Goal: Task Accomplishment & Management: Use online tool/utility

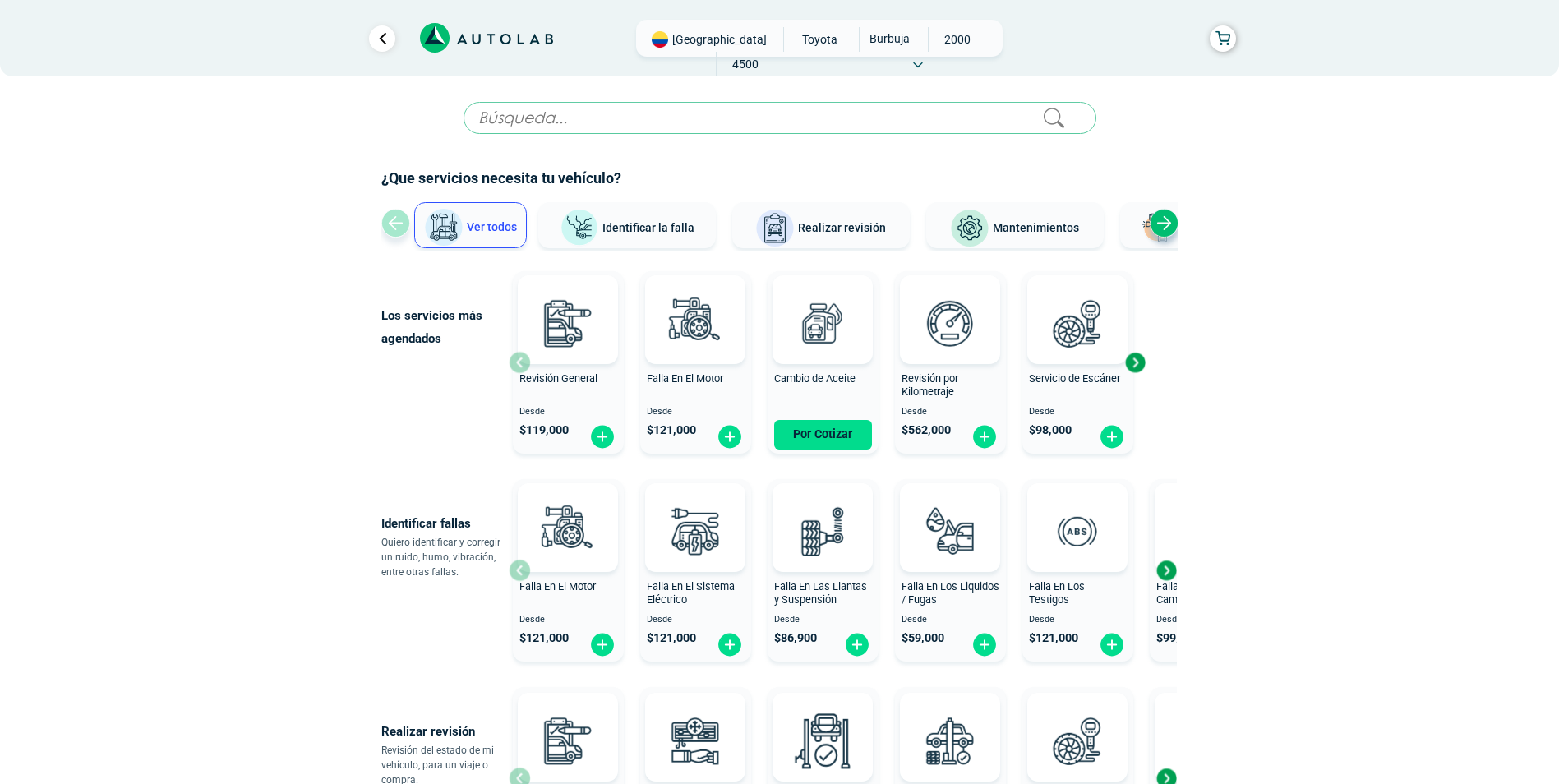
click at [682, 234] on span "Identificar la falla" at bounding box center [648, 227] width 92 height 13
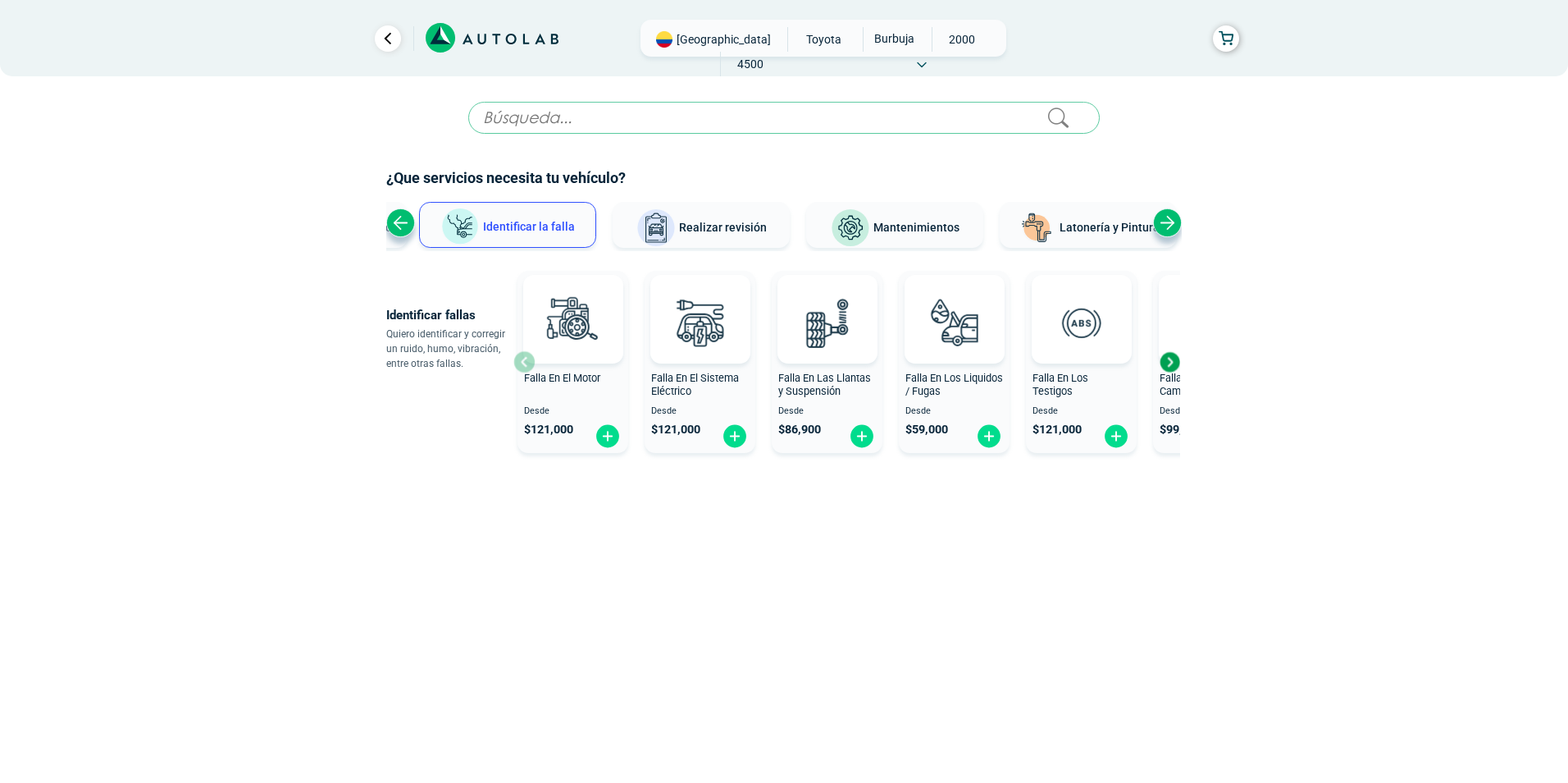
click at [1174, 359] on div "Next slide" at bounding box center [1170, 362] width 25 height 25
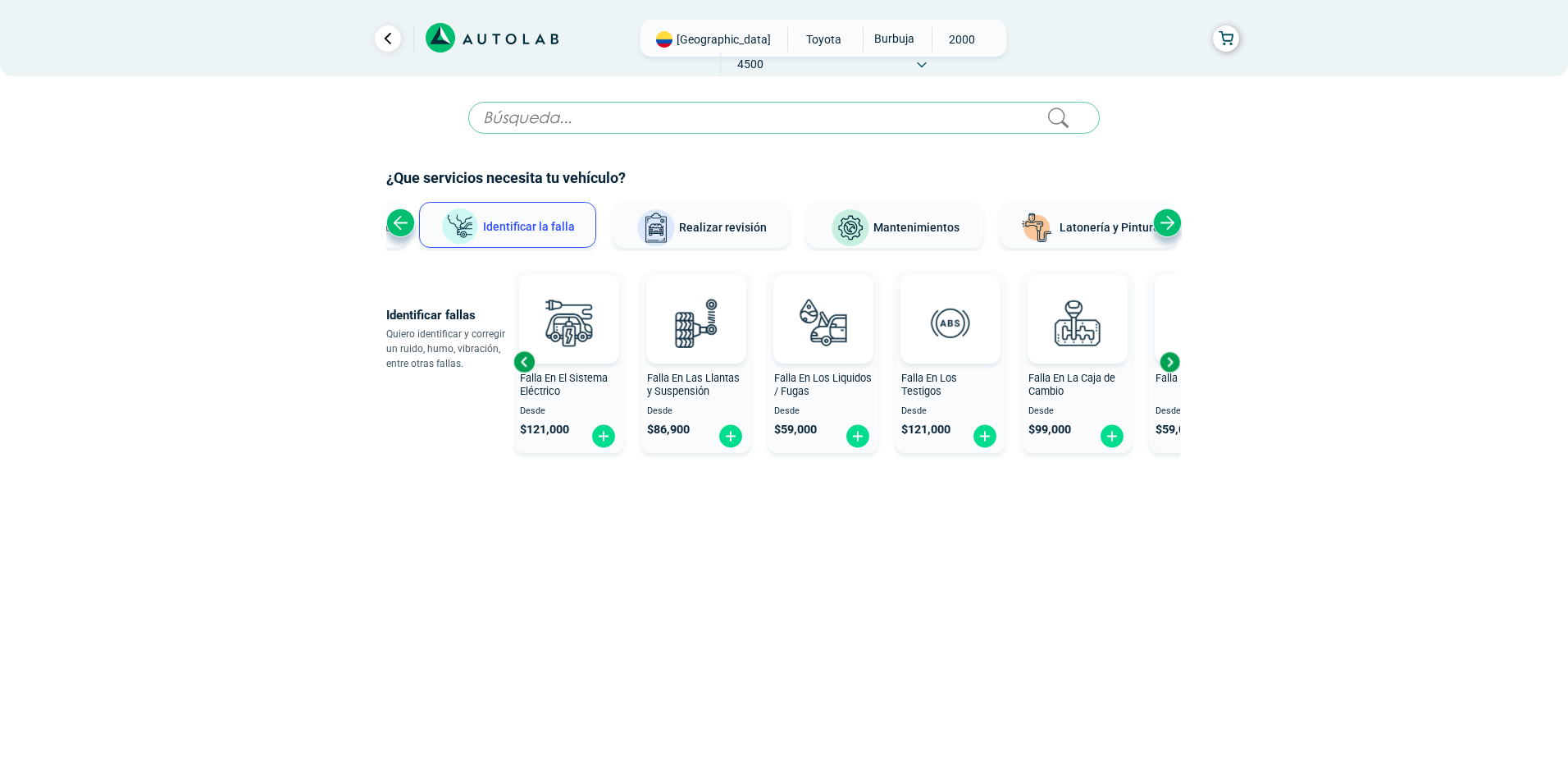
click at [1174, 359] on div "Next slide" at bounding box center [1170, 362] width 25 height 25
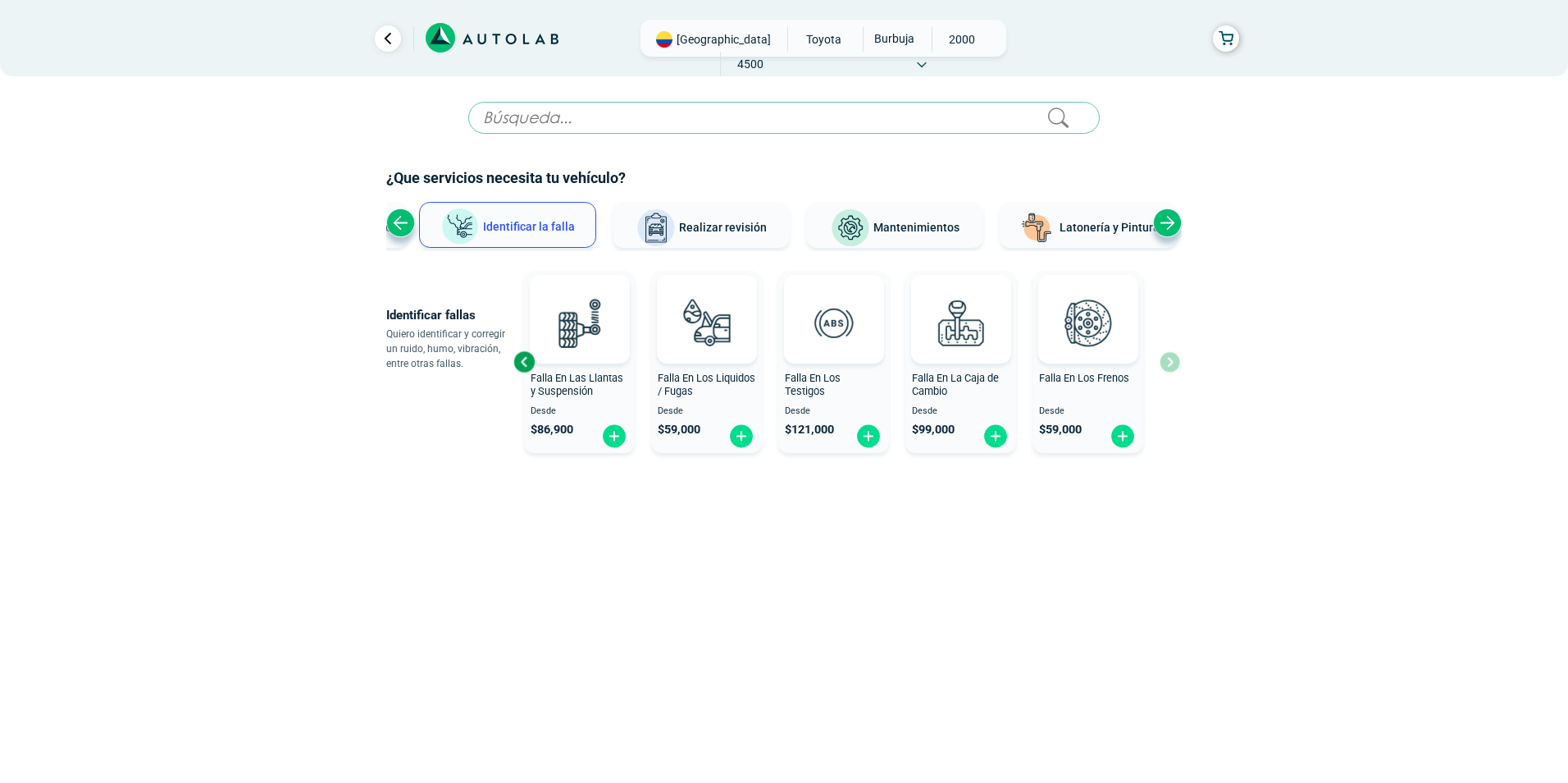
click at [1174, 359] on div "Falla En El Motor Desde $ 121,000 Falla En El Sistema Eléctrico Desde $ 121,000…" at bounding box center [847, 362] width 666 height 196
click at [728, 234] on span "Realizar revisión" at bounding box center [722, 228] width 88 height 13
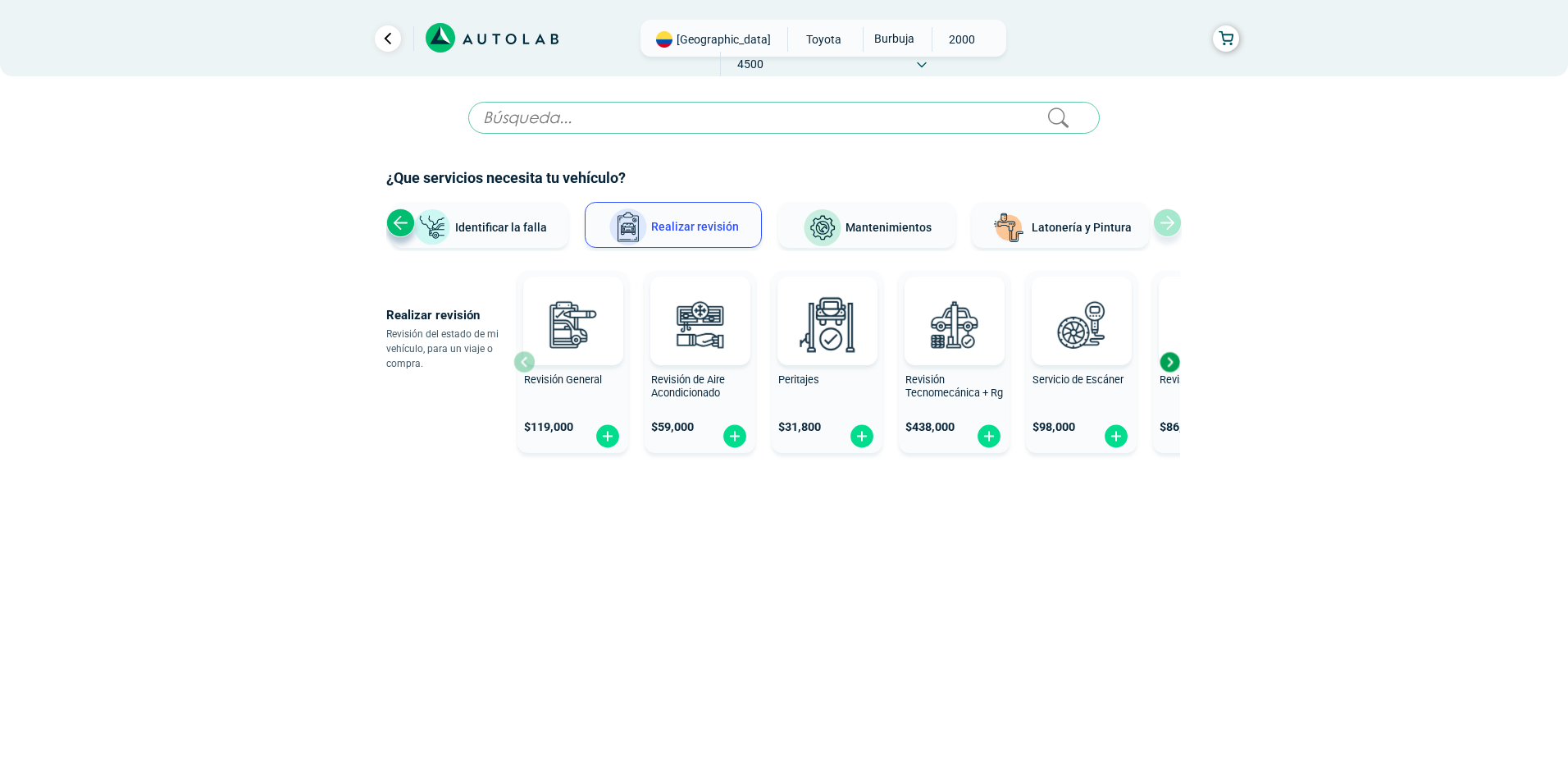
click at [1165, 360] on div "Next slide" at bounding box center [1170, 362] width 25 height 25
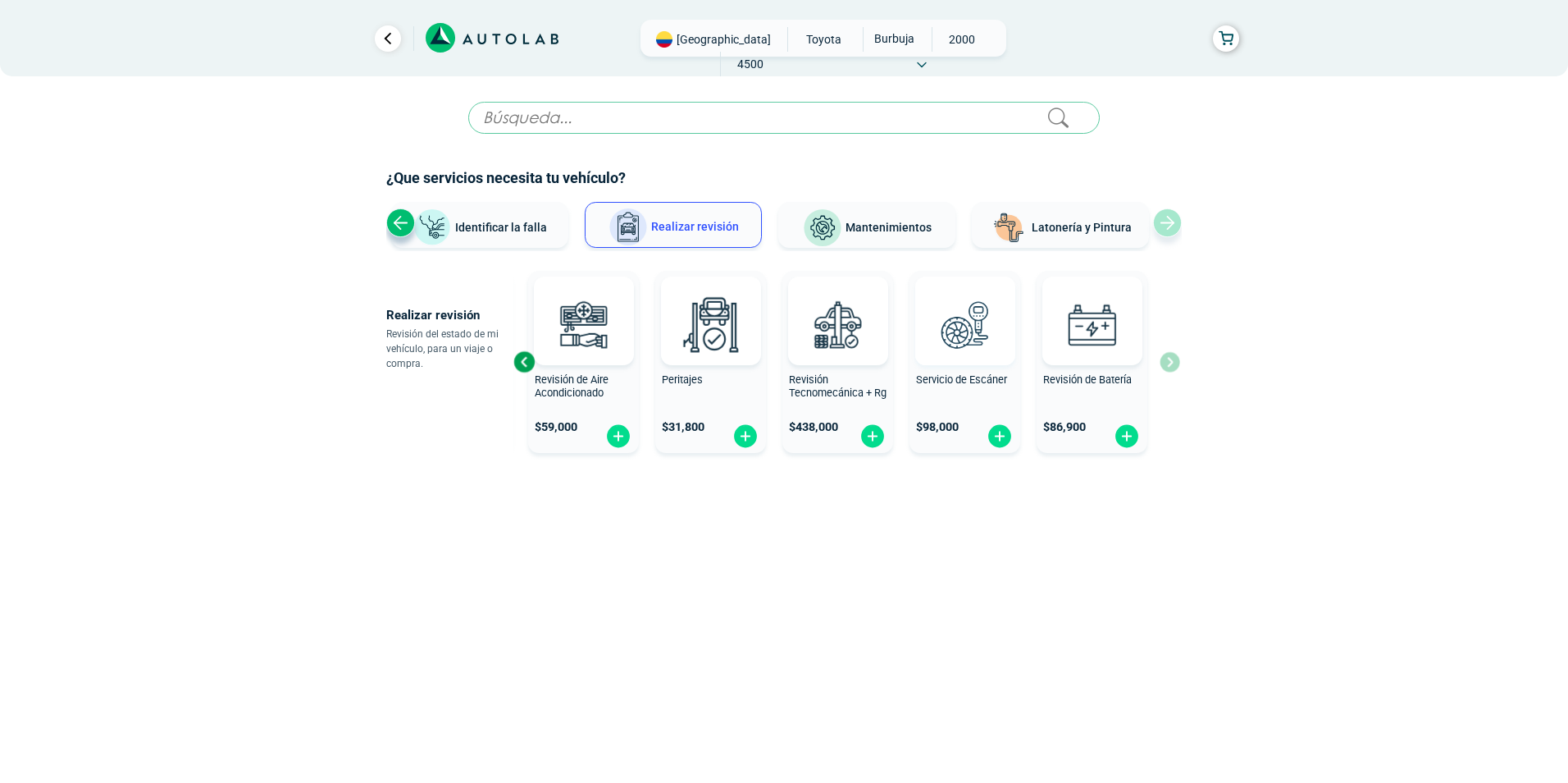
click at [952, 339] on img at bounding box center [964, 324] width 72 height 72
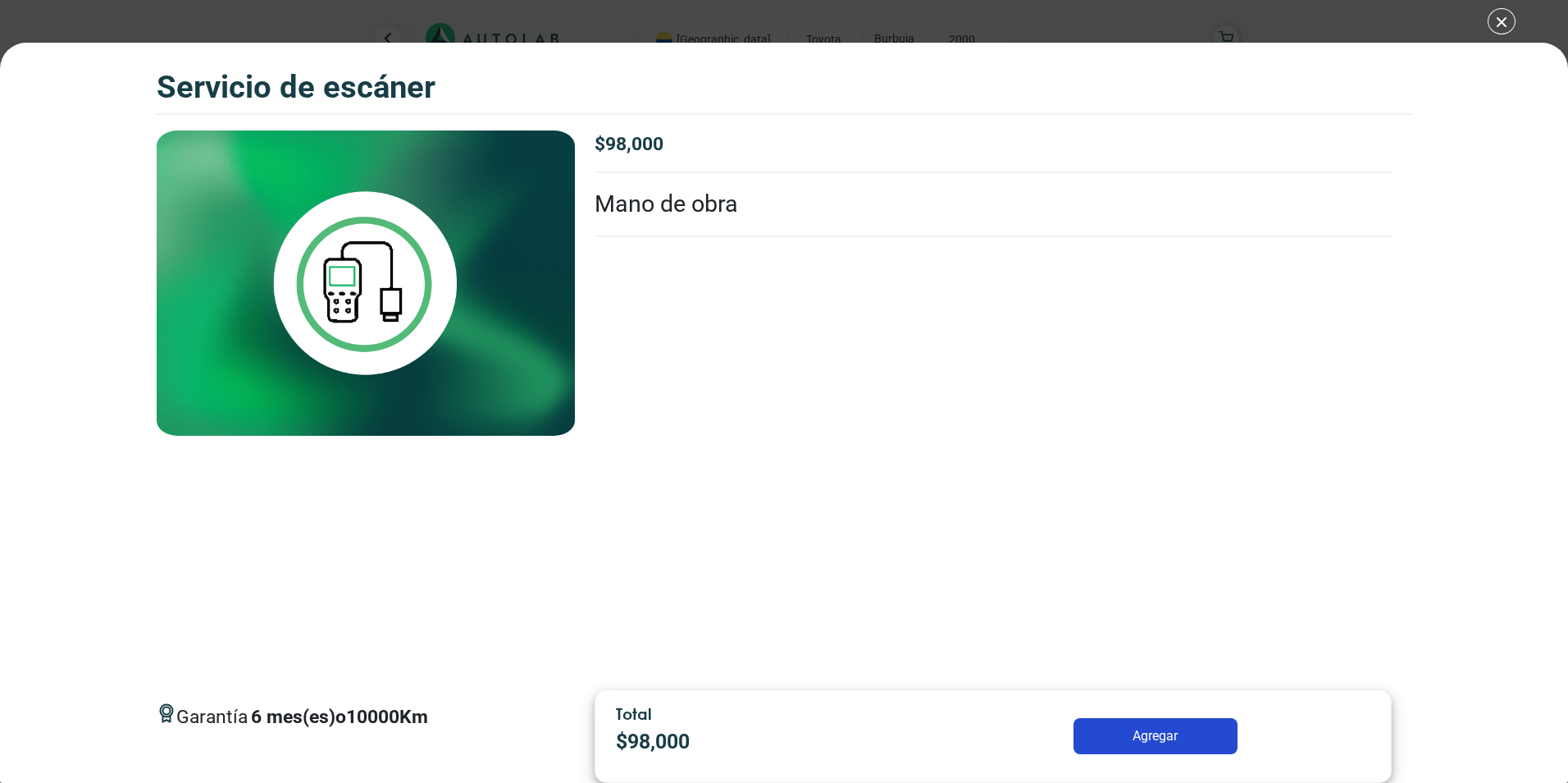
click at [1500, 17] on div "Servicio de escáner Servicio de escáner Garantía 6" at bounding box center [784, 391] width 1568 height 783
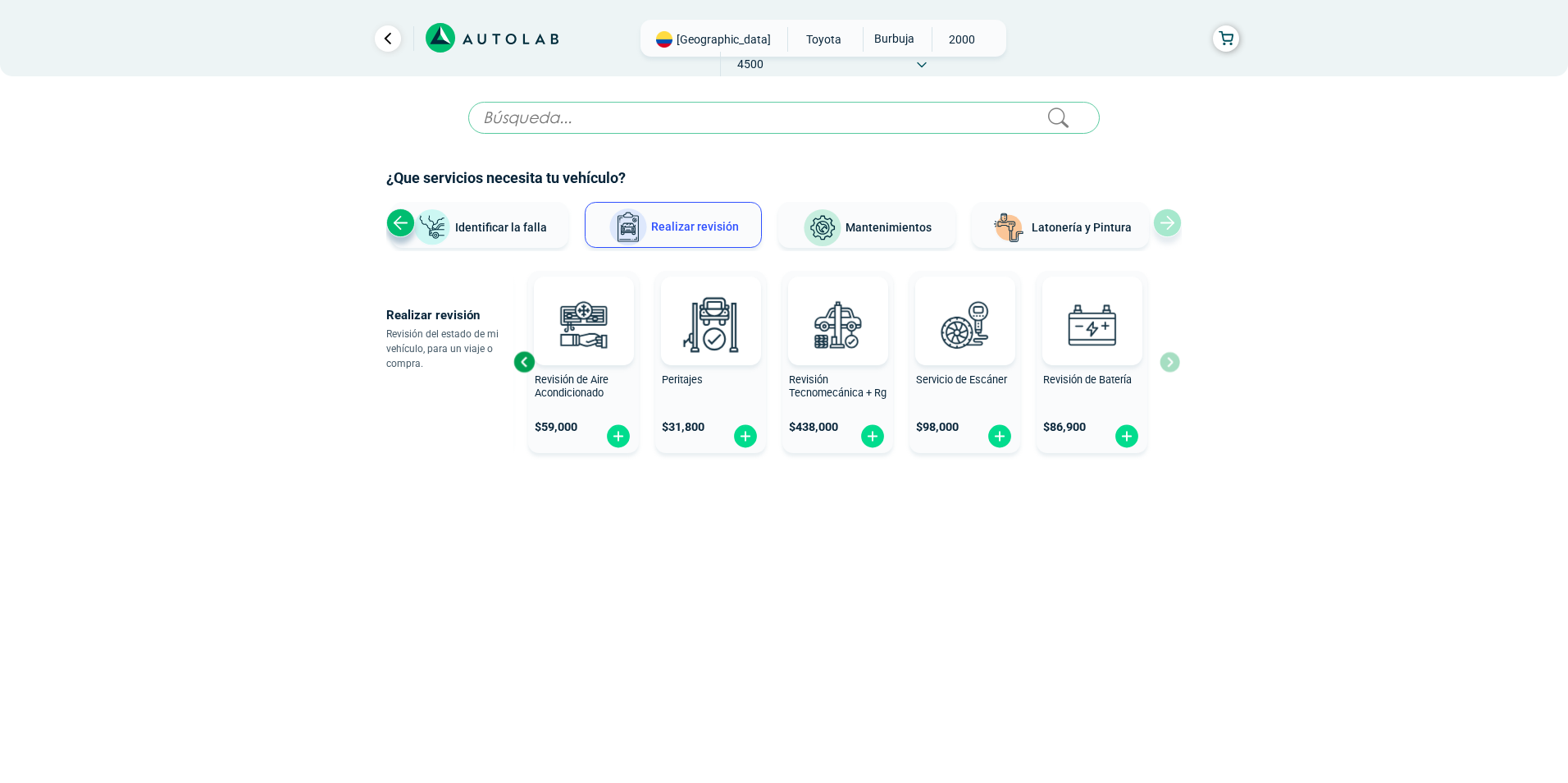
click at [797, 43] on span "TOYOTA" at bounding box center [824, 40] width 59 height 25
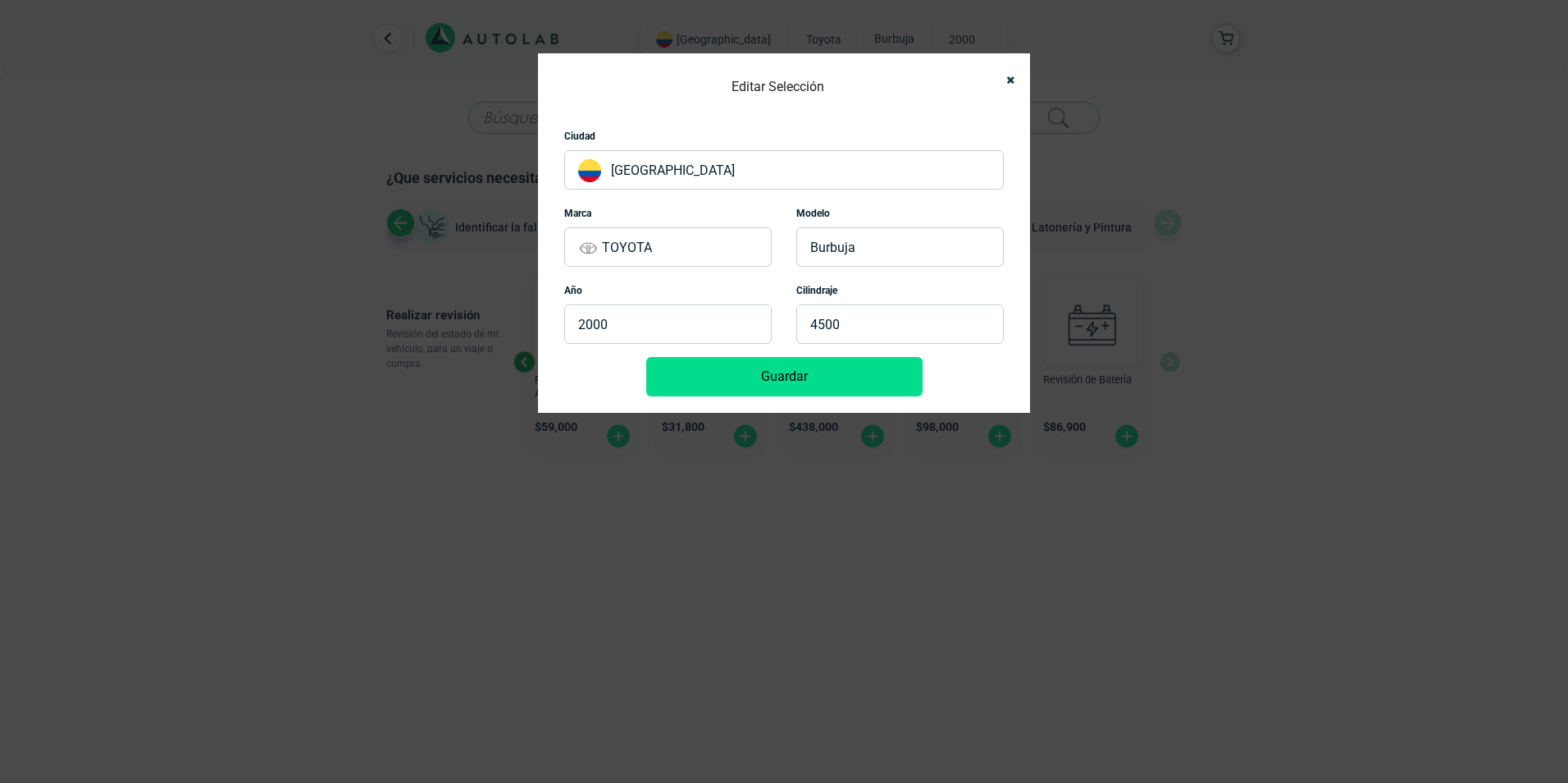
click at [702, 256] on p "TOYOTA" at bounding box center [668, 247] width 208 height 40
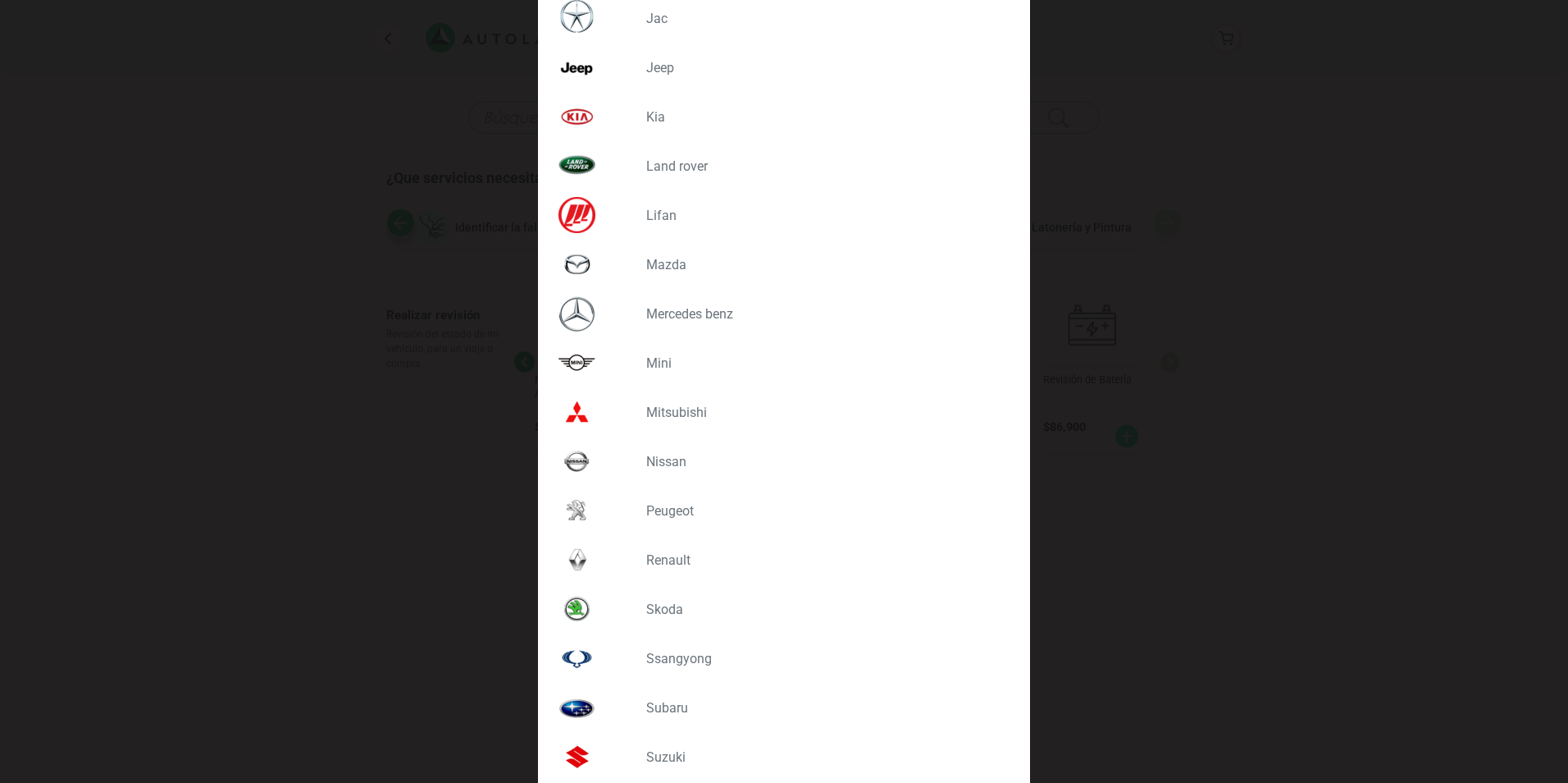
scroll to position [984, 0]
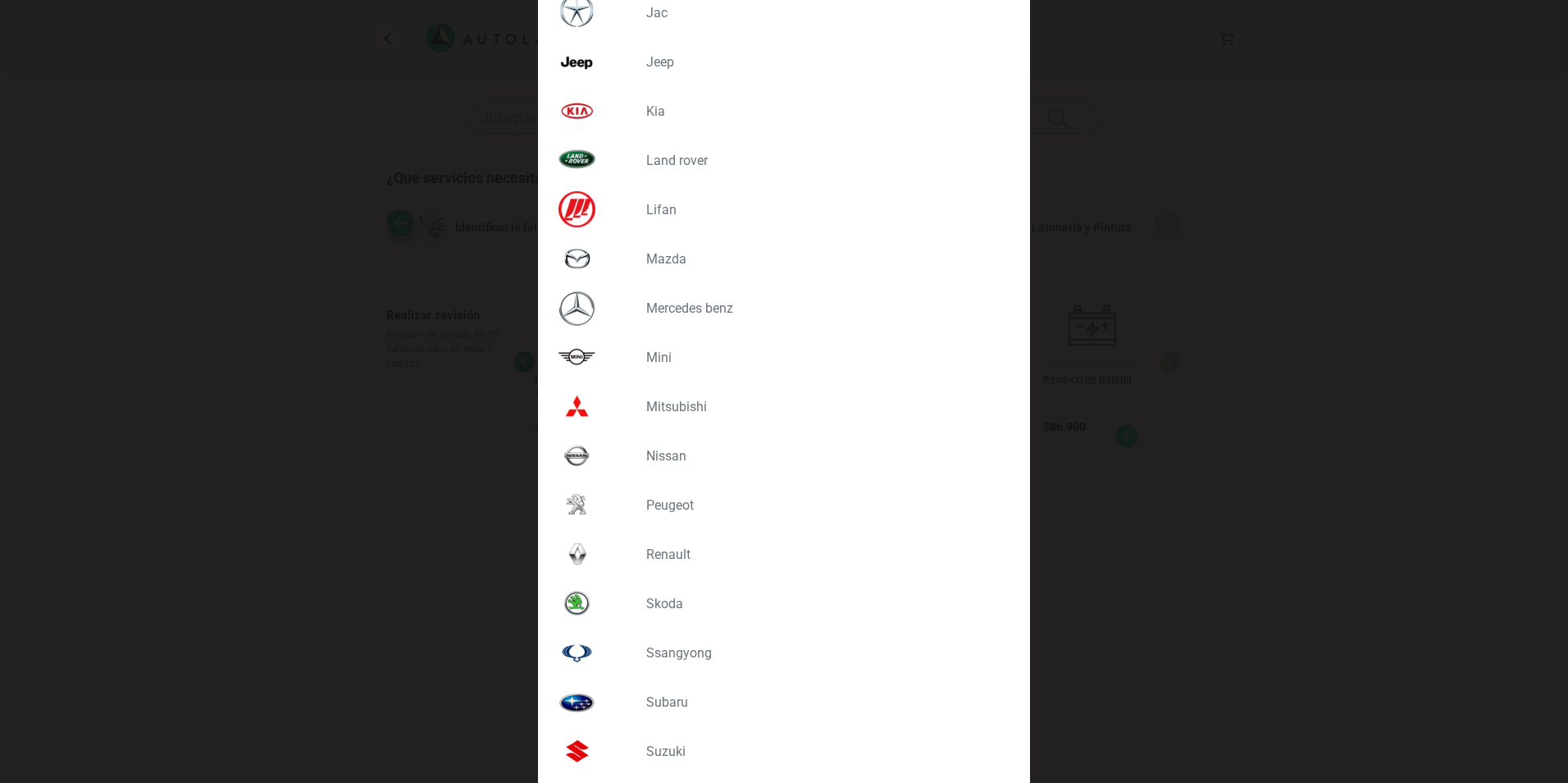
click at [647, 259] on p "MAZDA" at bounding box center [821, 259] width 351 height 16
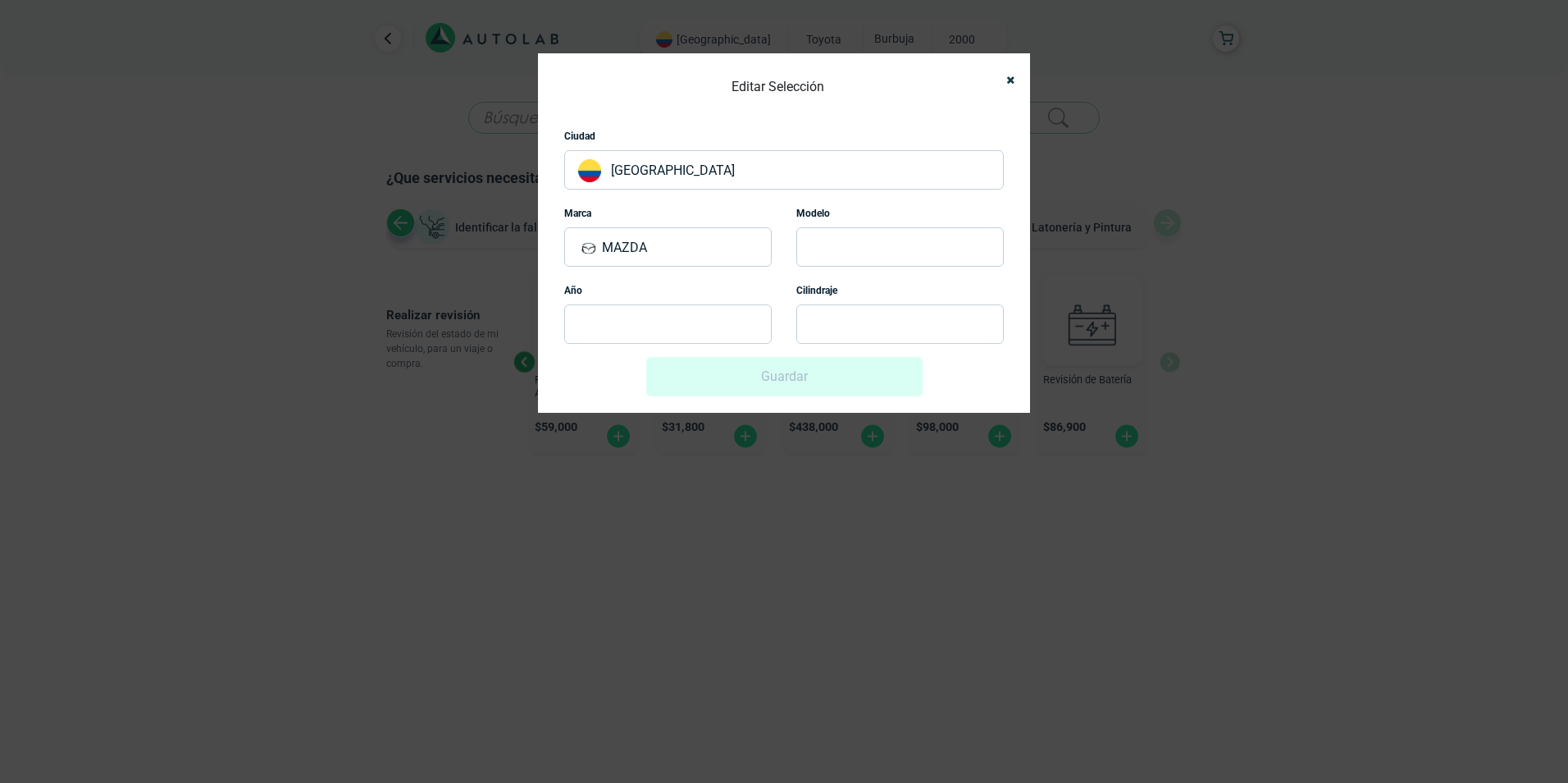
click at [906, 245] on p at bounding box center [900, 247] width 208 height 40
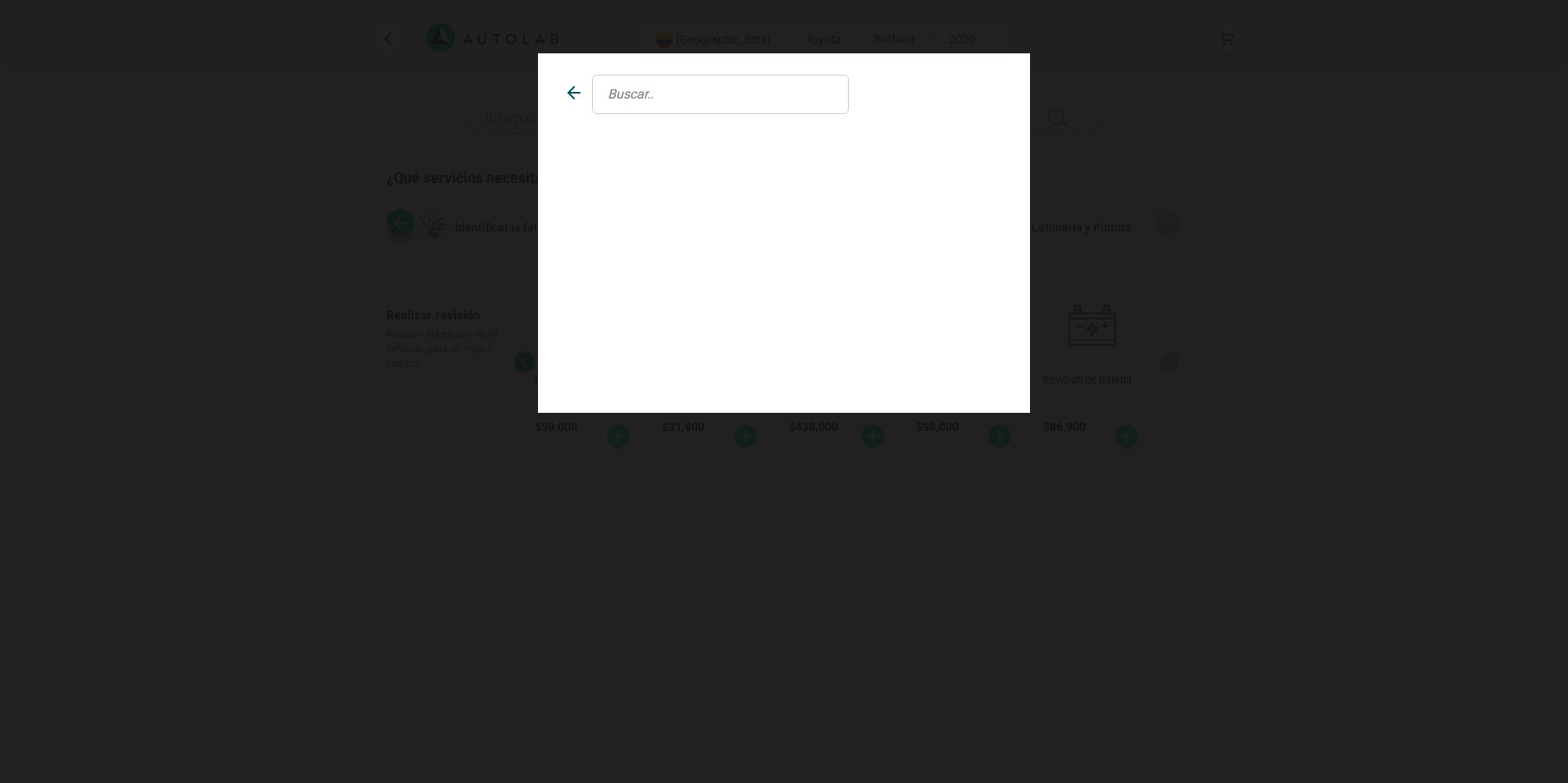
scroll to position [0, 0]
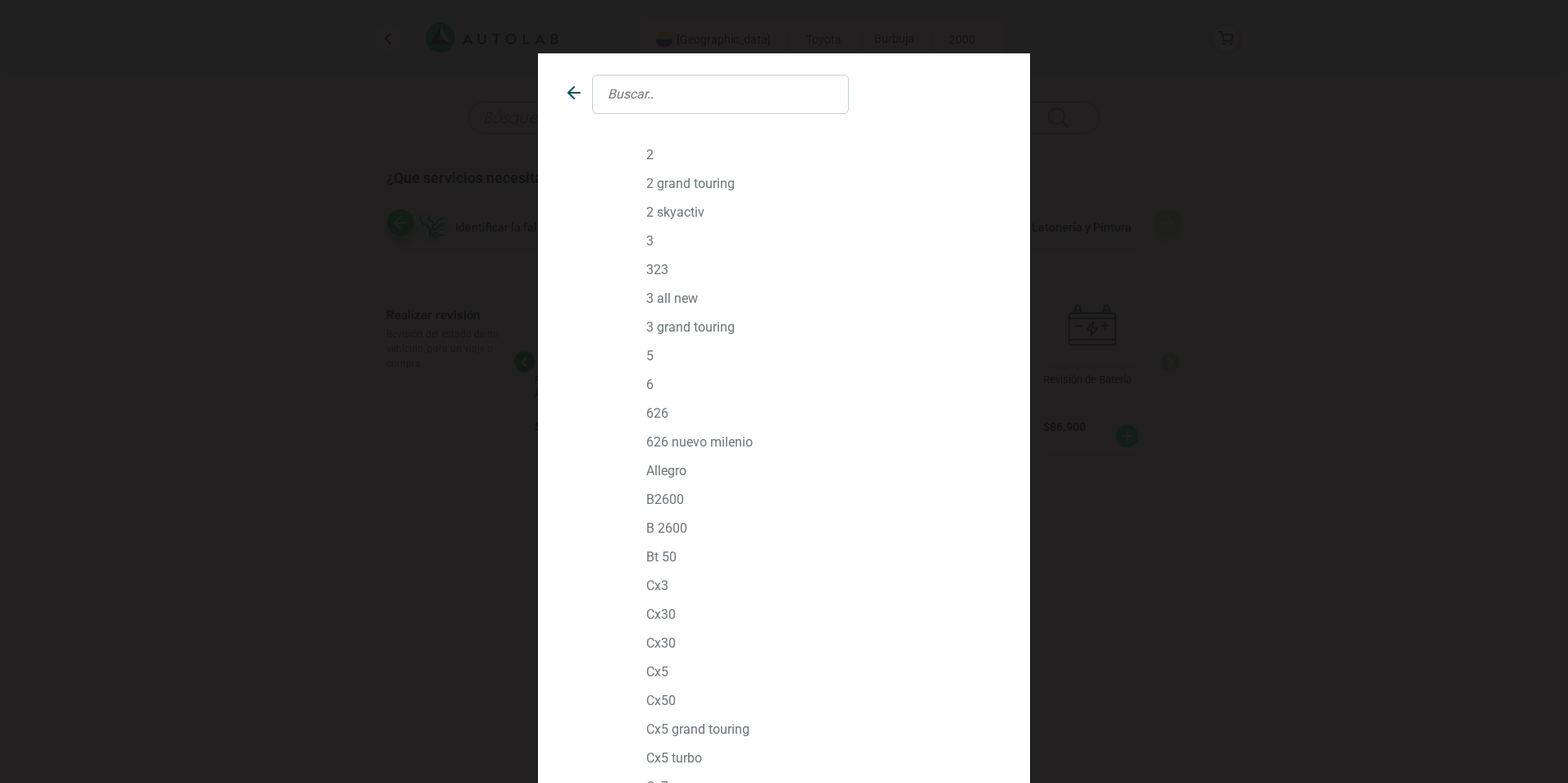
click at [639, 153] on div "2" at bounding box center [821, 154] width 376 height 16
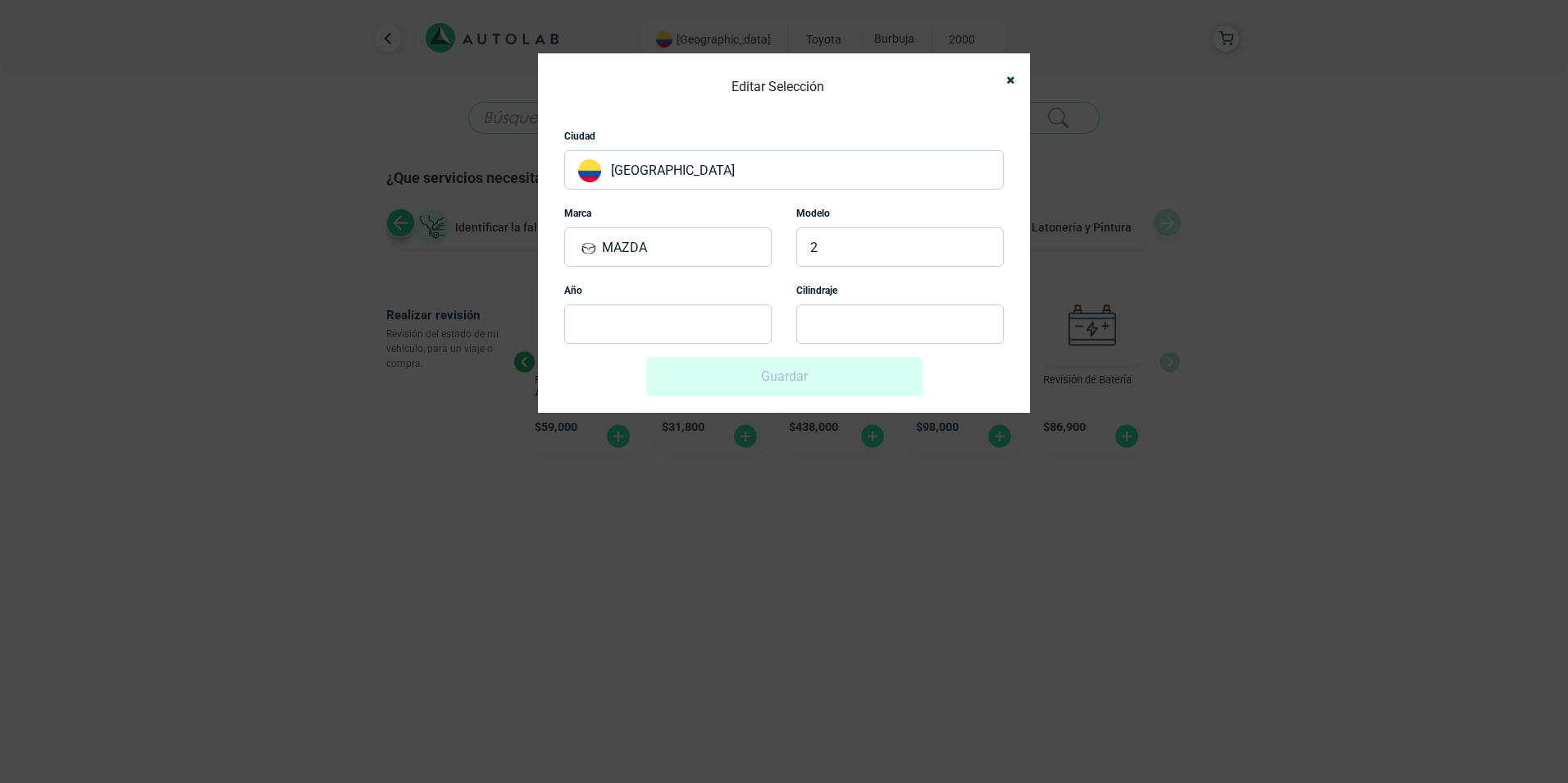
click at [633, 324] on p at bounding box center [668, 324] width 208 height 40
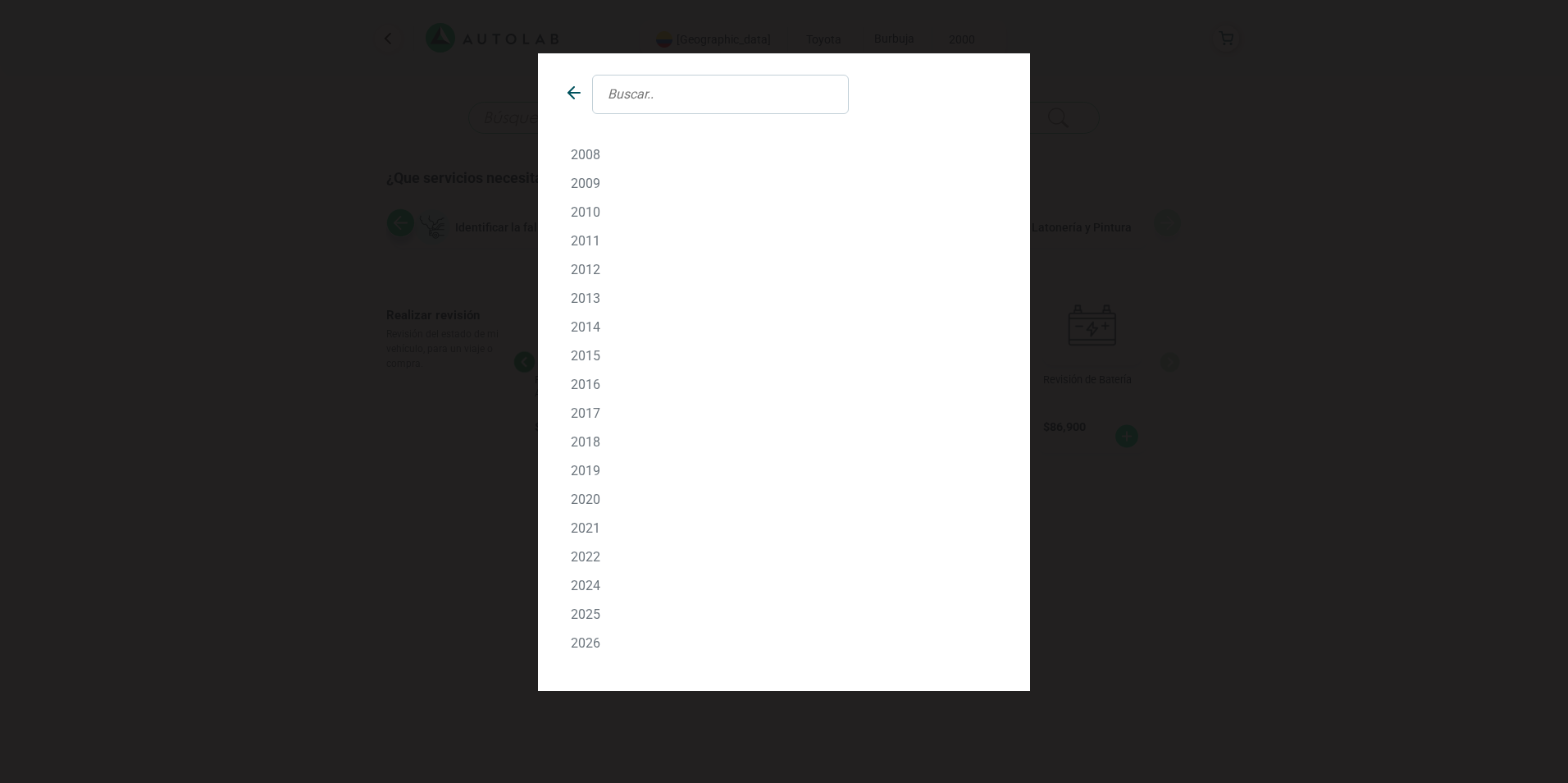
click at [593, 465] on p "2019" at bounding box center [784, 470] width 427 height 16
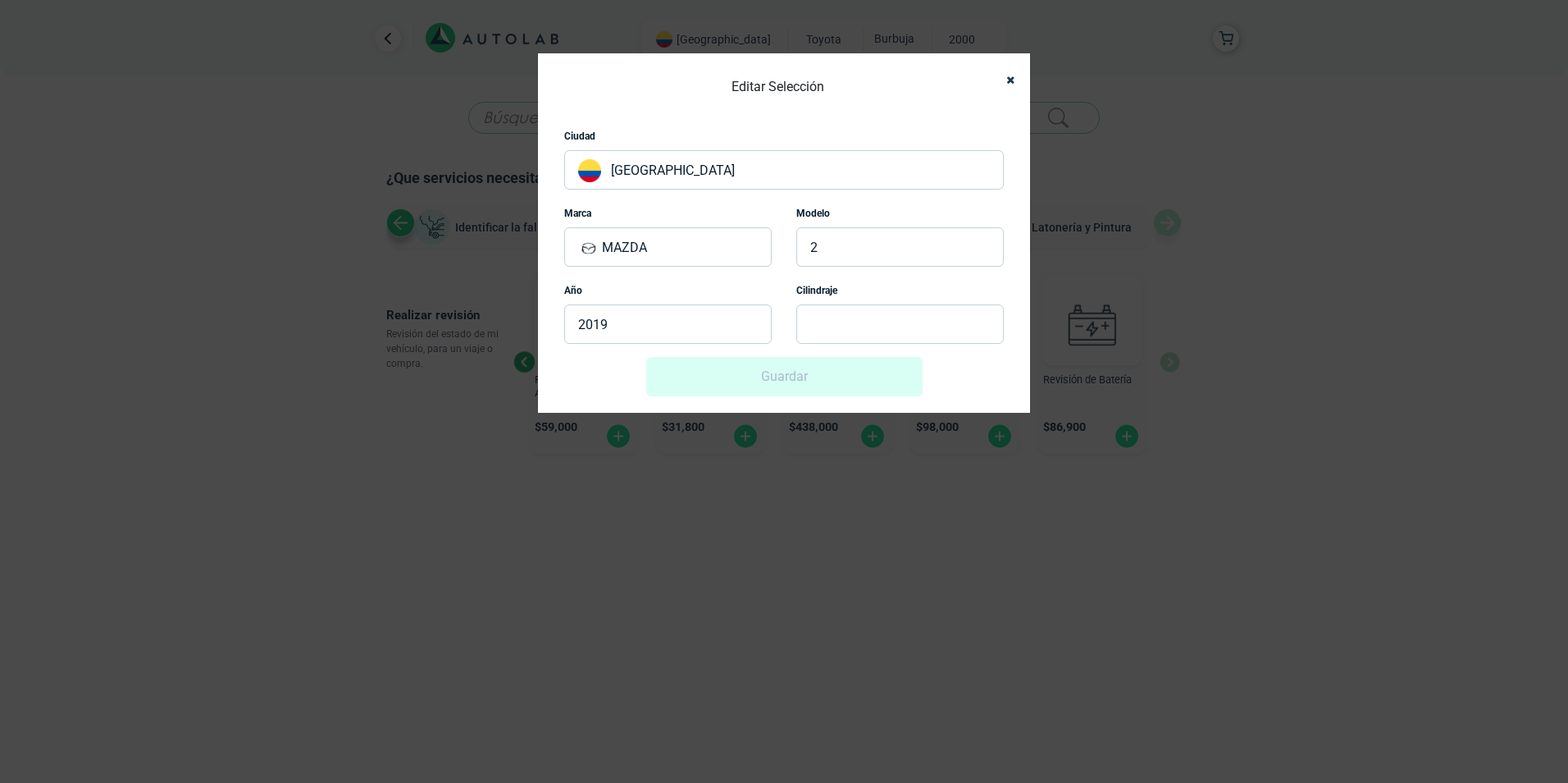
click at [850, 322] on p at bounding box center [900, 324] width 208 height 40
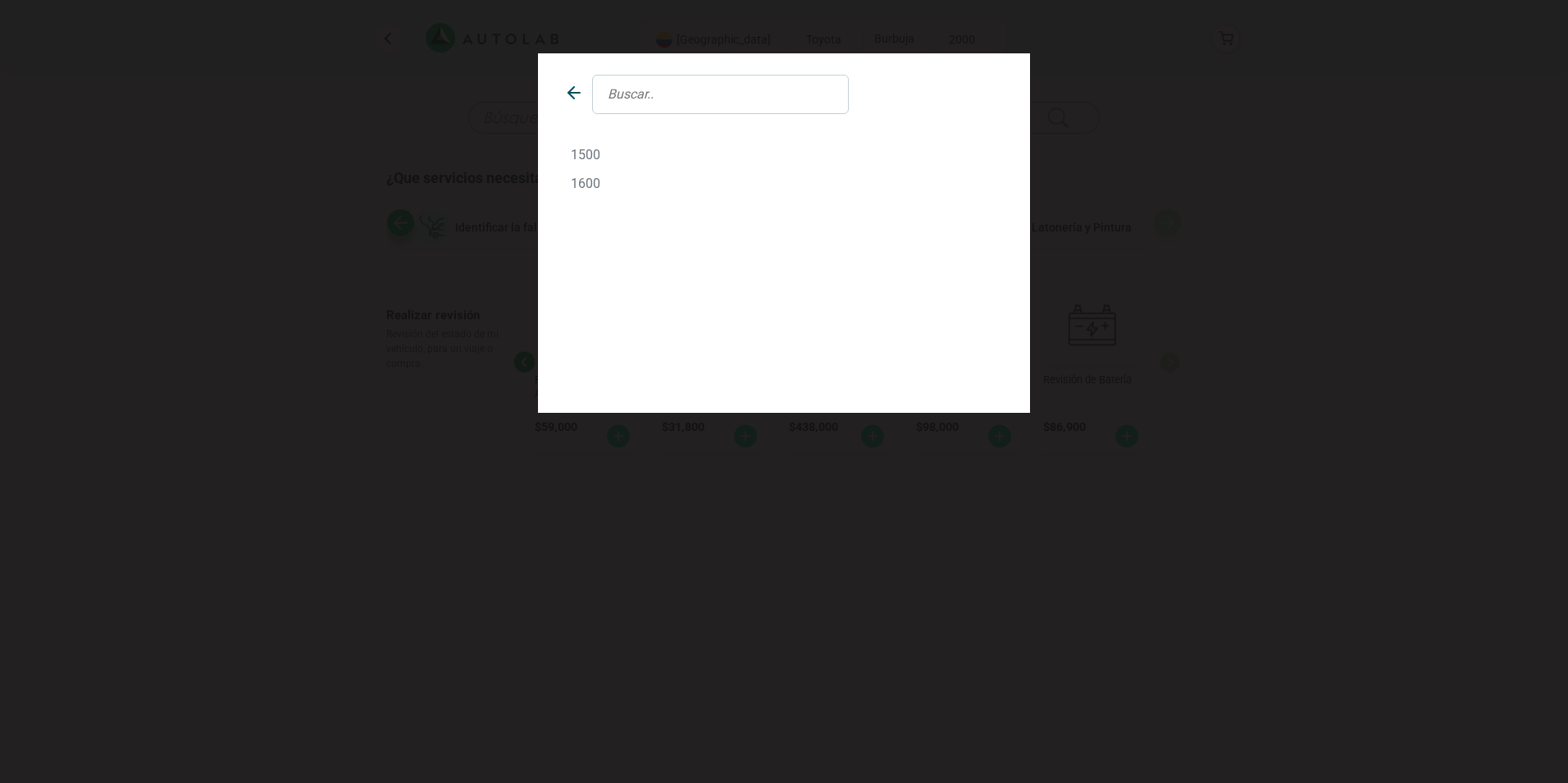
click at [586, 180] on p "1600" at bounding box center [784, 183] width 427 height 16
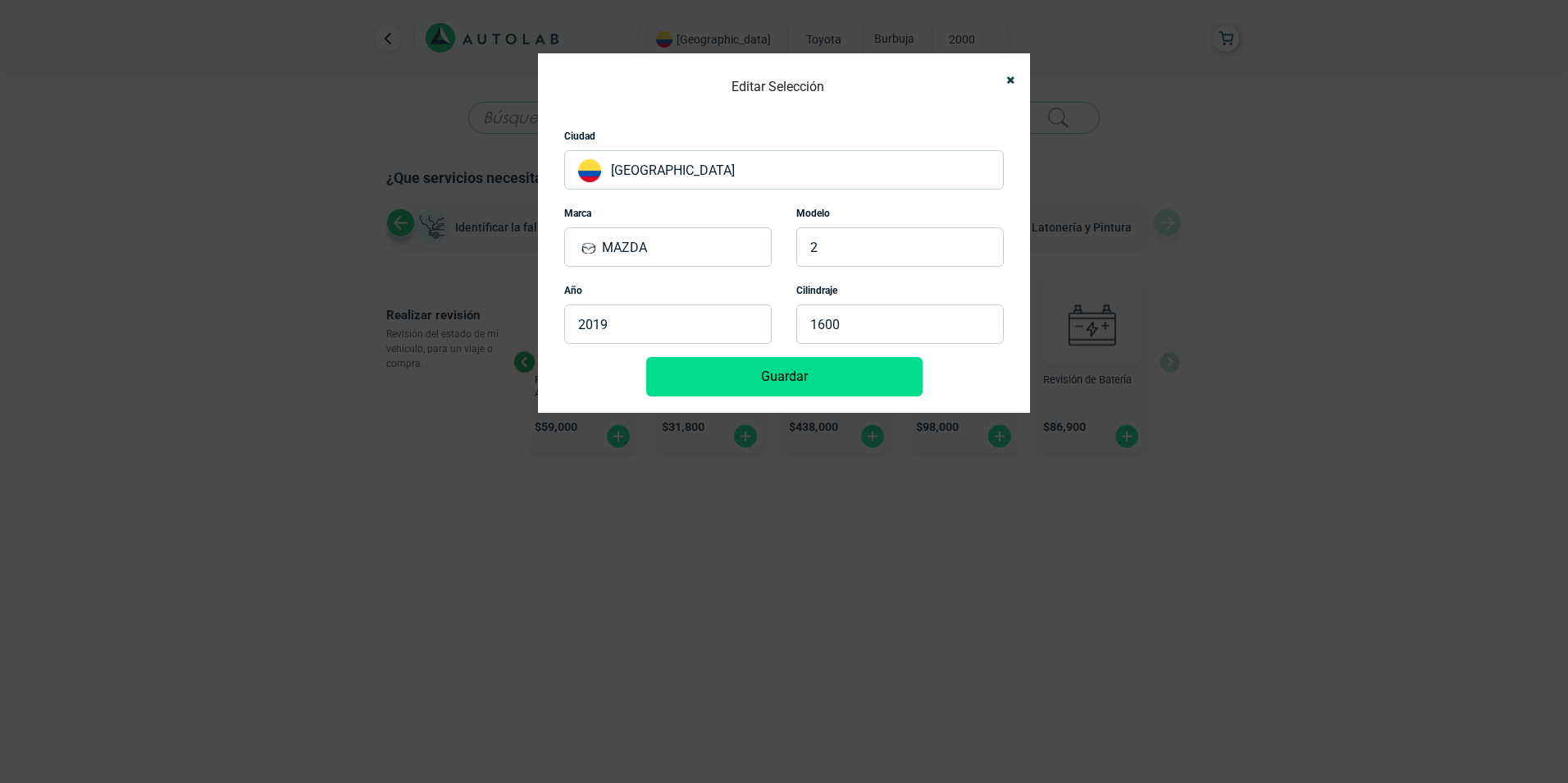
click at [723, 365] on button "Guardar" at bounding box center [784, 377] width 277 height 40
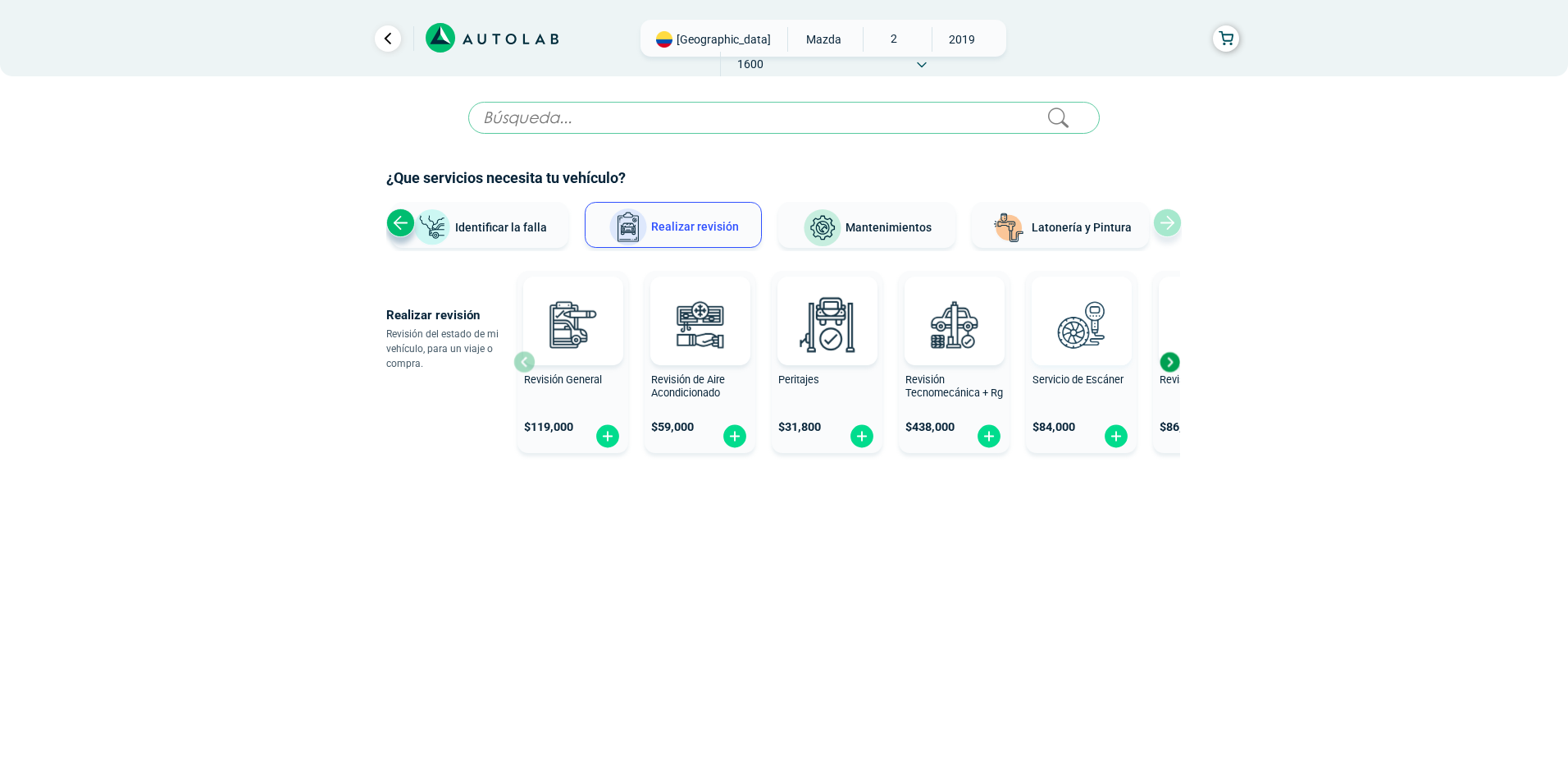
click at [1083, 315] on img at bounding box center [1081, 324] width 72 height 72
